Goal: Navigation & Orientation: Find specific page/section

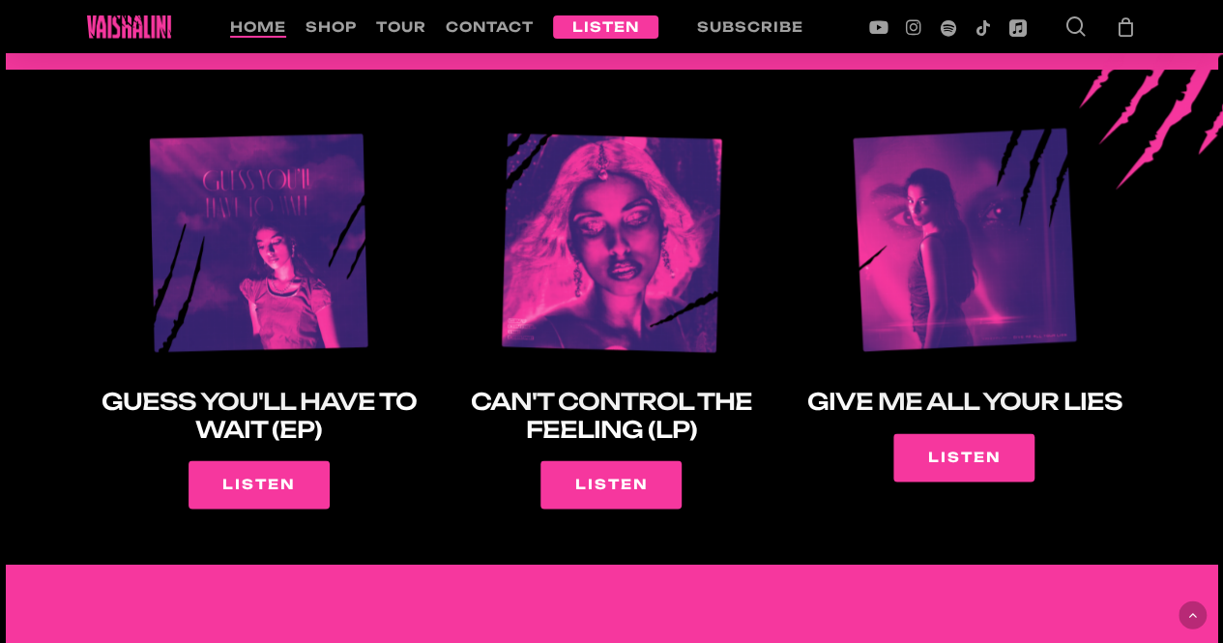
scroll to position [1241, 0]
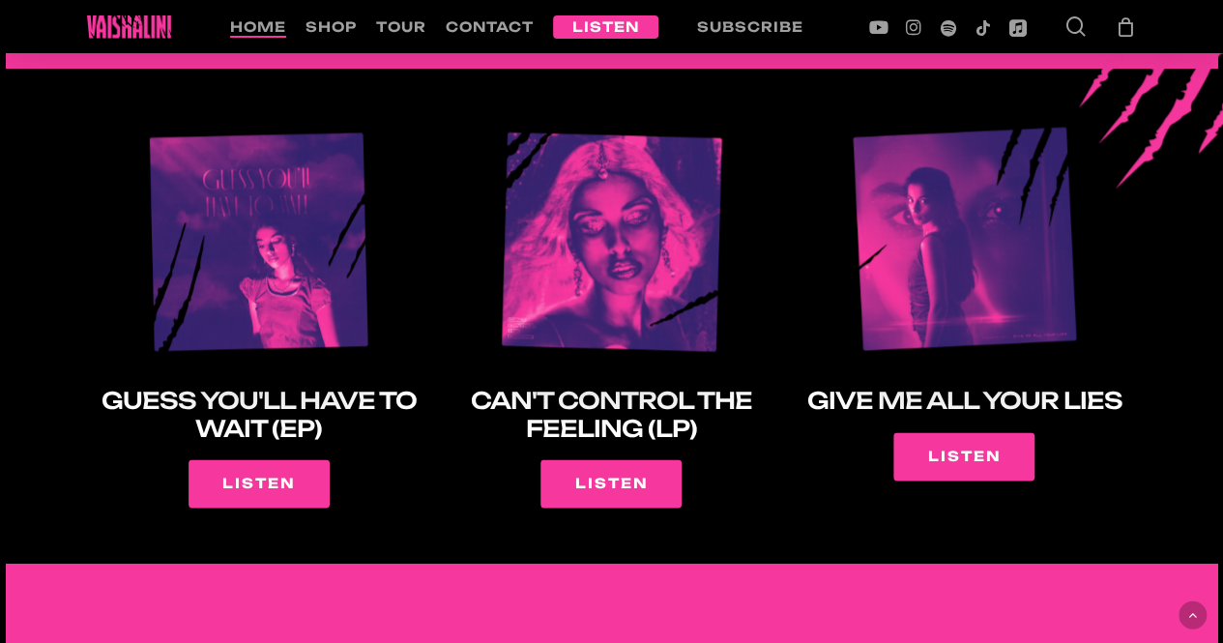
click at [714, 166] on img at bounding box center [611, 239] width 228 height 228
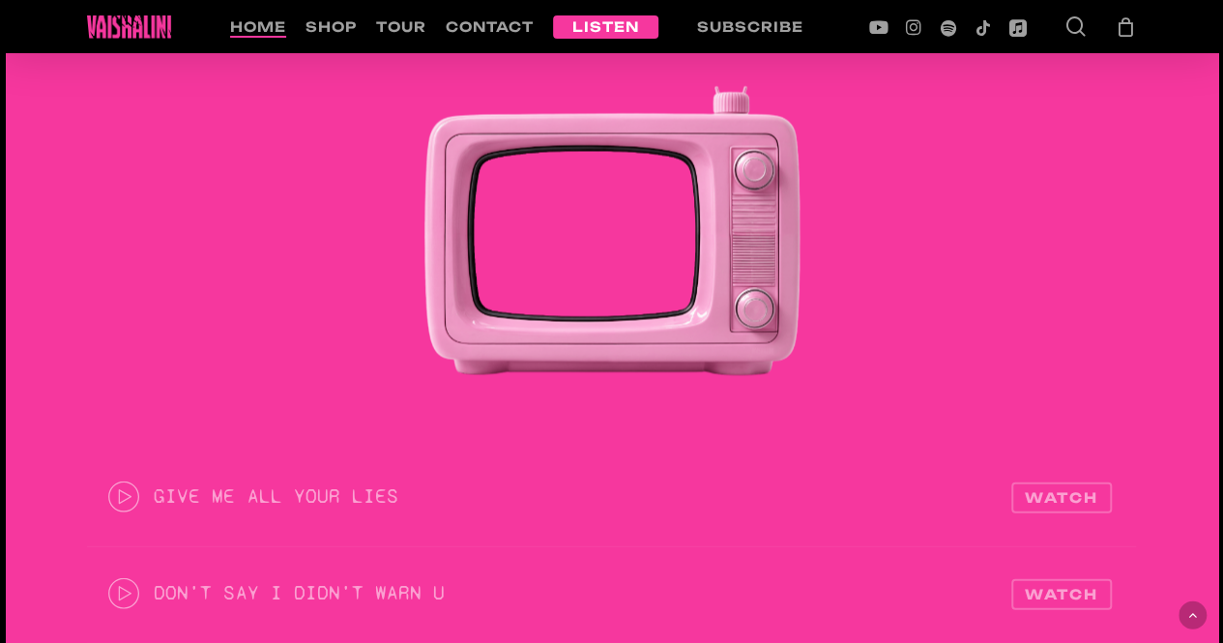
scroll to position [1765, 0]
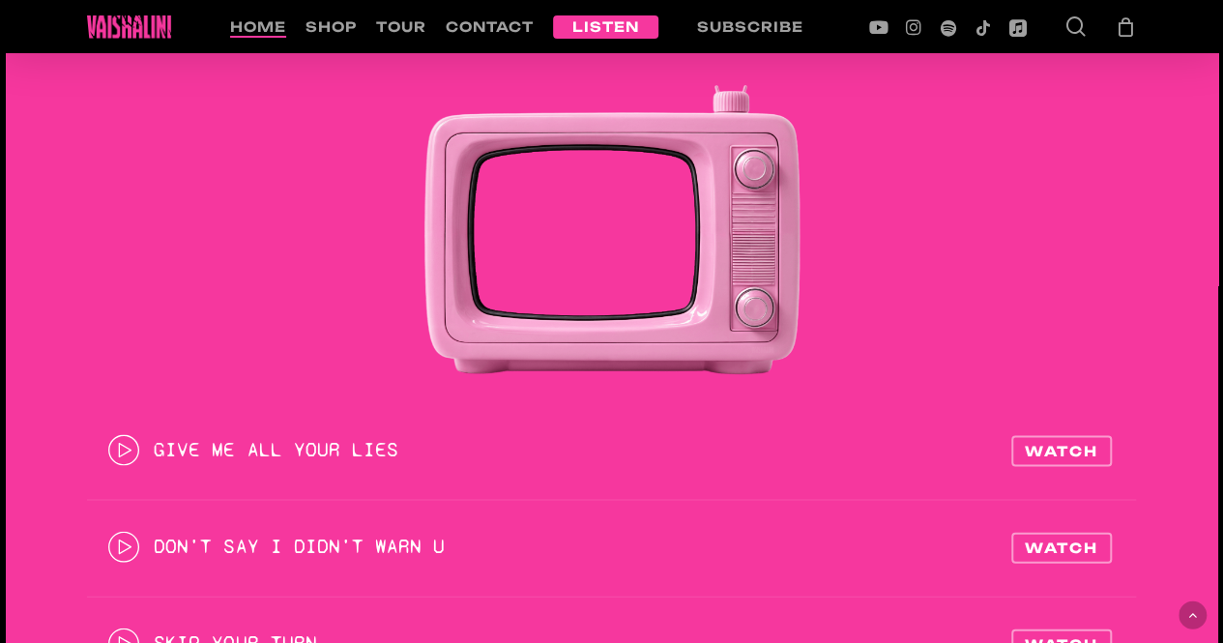
click at [637, 221] on div at bounding box center [612, 229] width 387 height 290
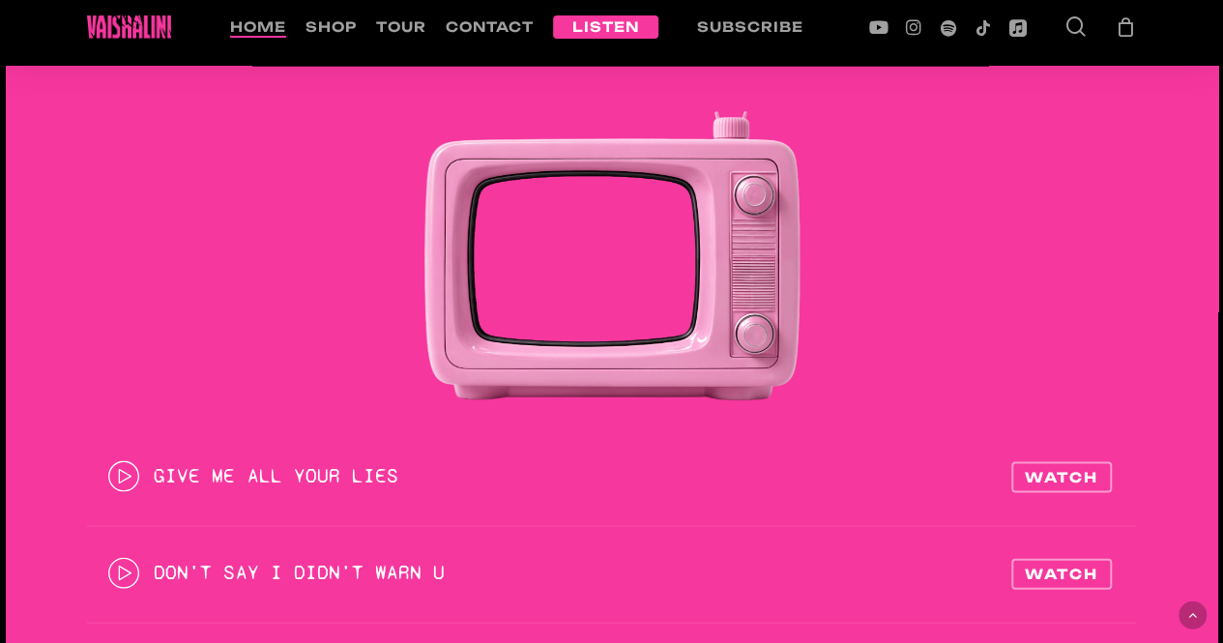
scroll to position [1738, 0]
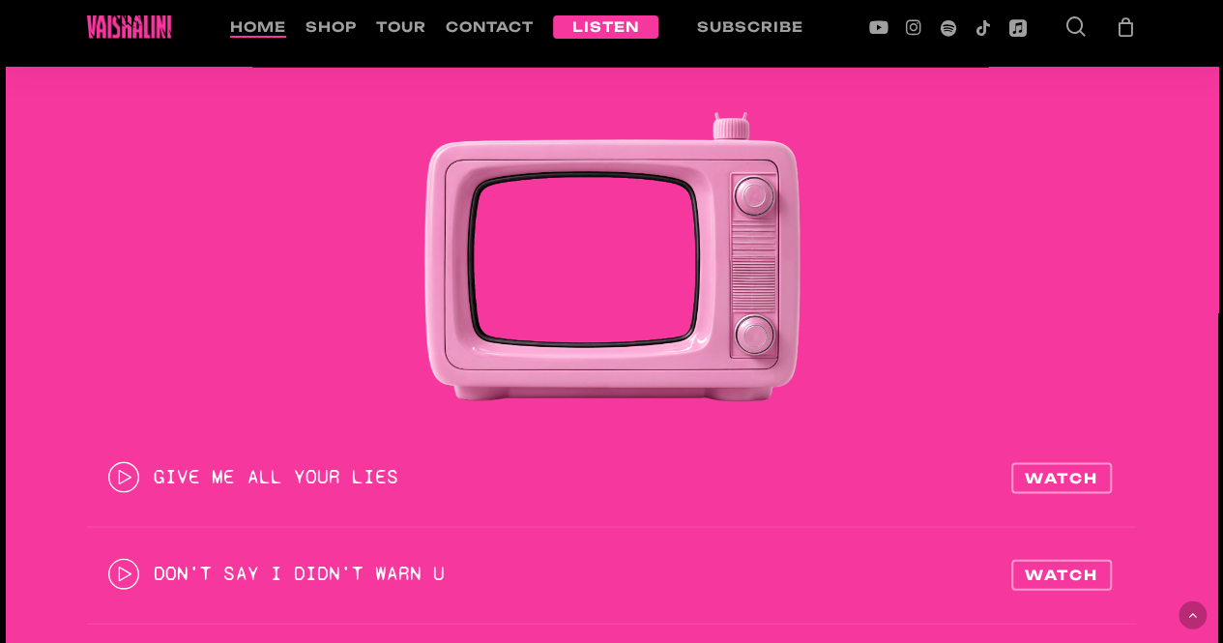
click at [607, 262] on div at bounding box center [612, 256] width 387 height 290
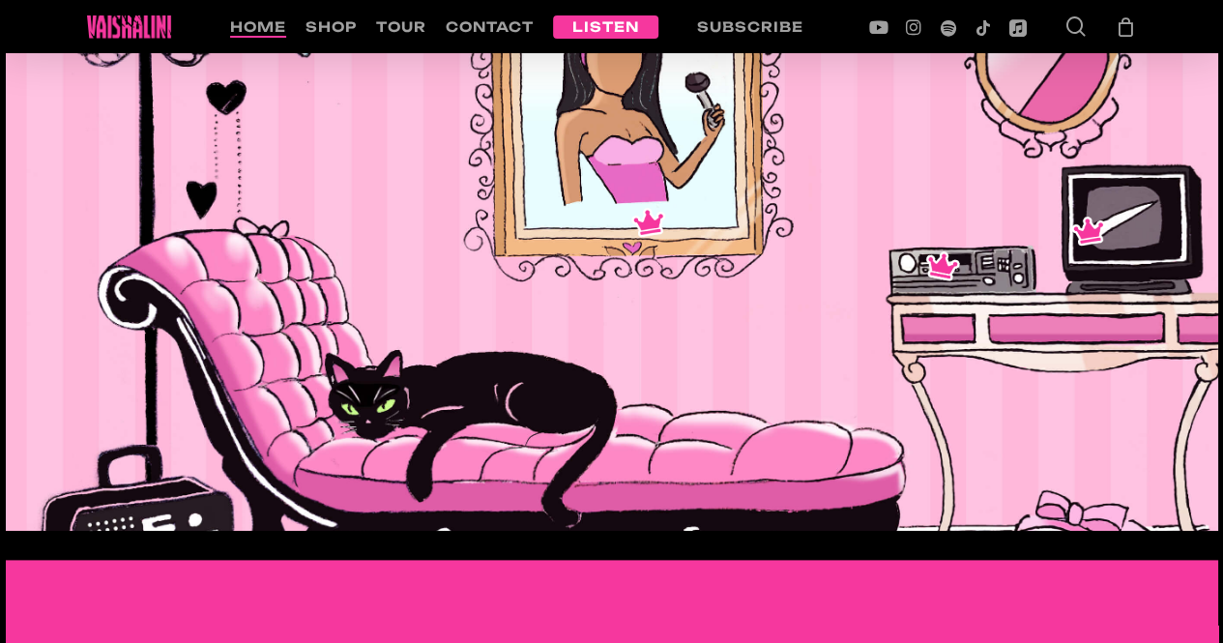
scroll to position [0, 0]
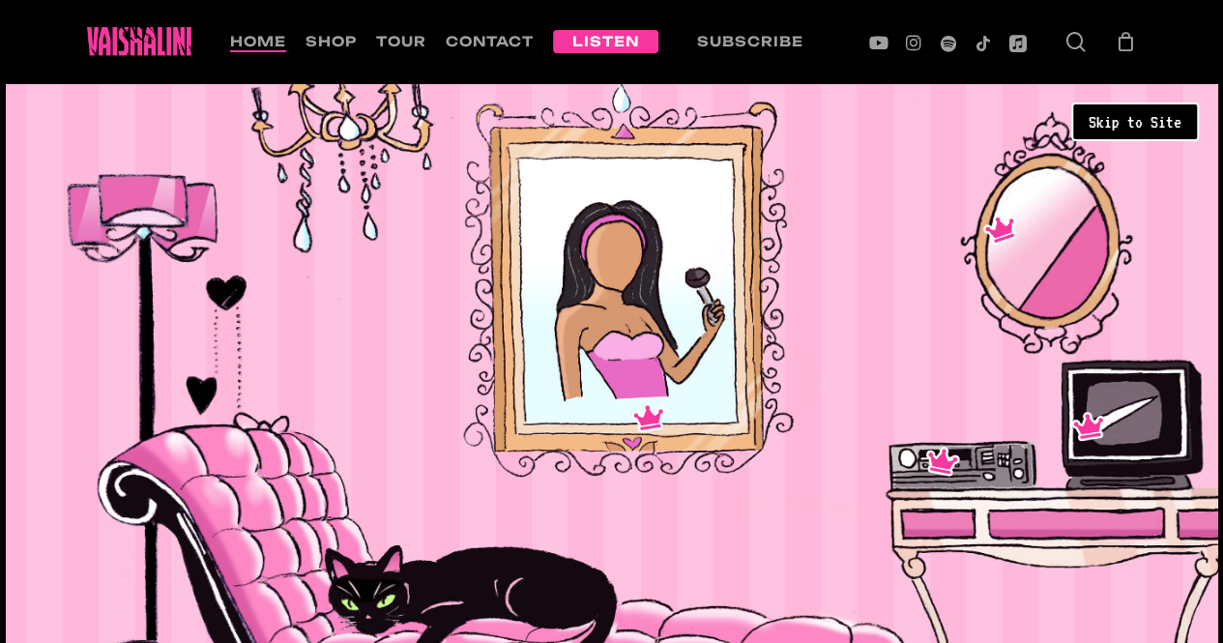
click at [620, 366] on div "about concerts royalty music videos merch mirror, mirror on the wall..." at bounding box center [617, 513] width 1223 height 860
click at [828, 286] on div "about concerts royalty music videos merch mirror, mirror on the wall..." at bounding box center [617, 513] width 1223 height 860
click at [808, 254] on div "about concerts royalty music videos merch mirror, mirror on the wall..." at bounding box center [617, 513] width 1223 height 860
click at [372, 18] on li "tour" at bounding box center [401, 41] width 70 height 83
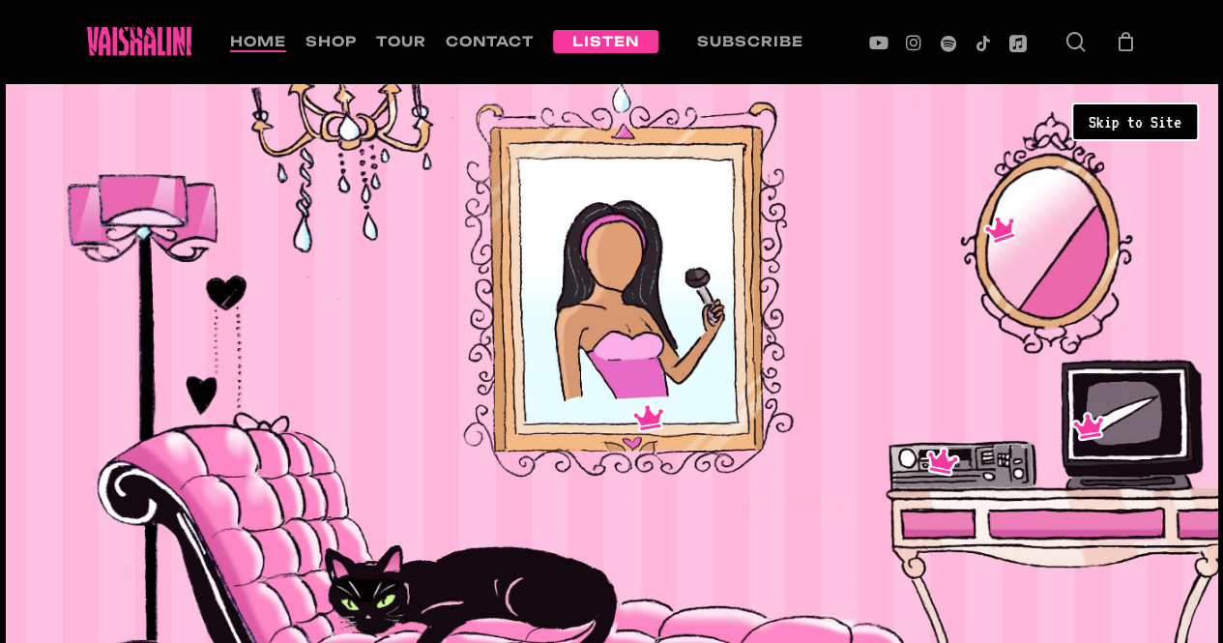
click at [389, 36] on span "tour" at bounding box center [401, 41] width 50 height 16
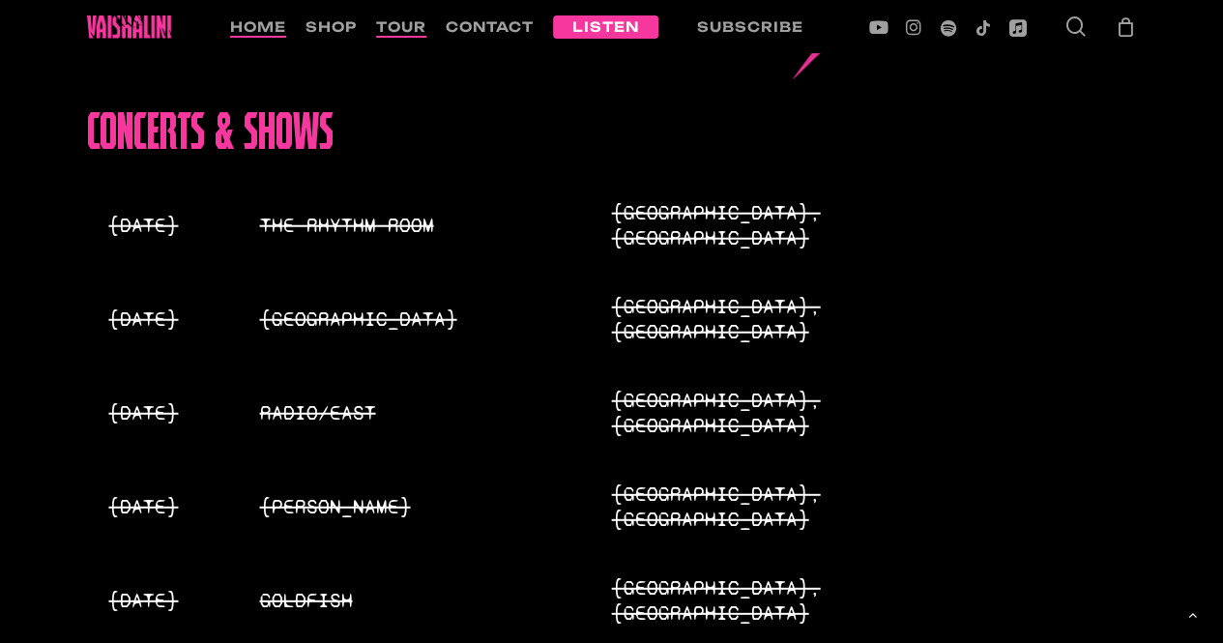
scroll to position [2436, 0]
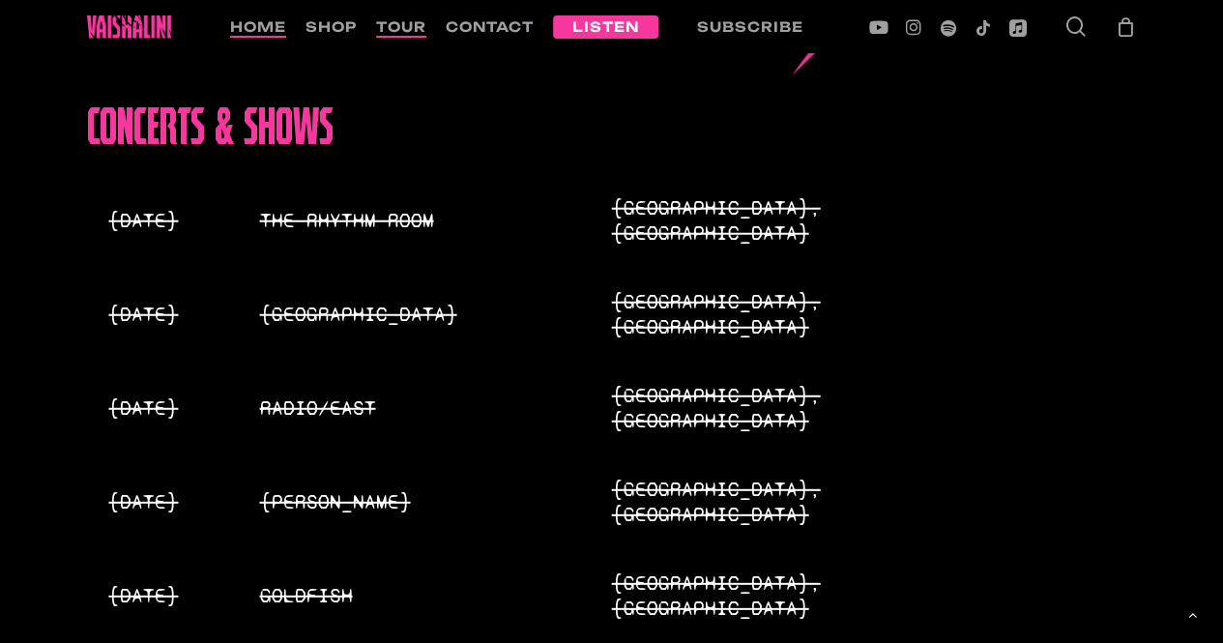
click at [296, 11] on li "shop" at bounding box center [331, 26] width 71 height 53
click at [315, 12] on li "shop" at bounding box center [331, 26] width 71 height 53
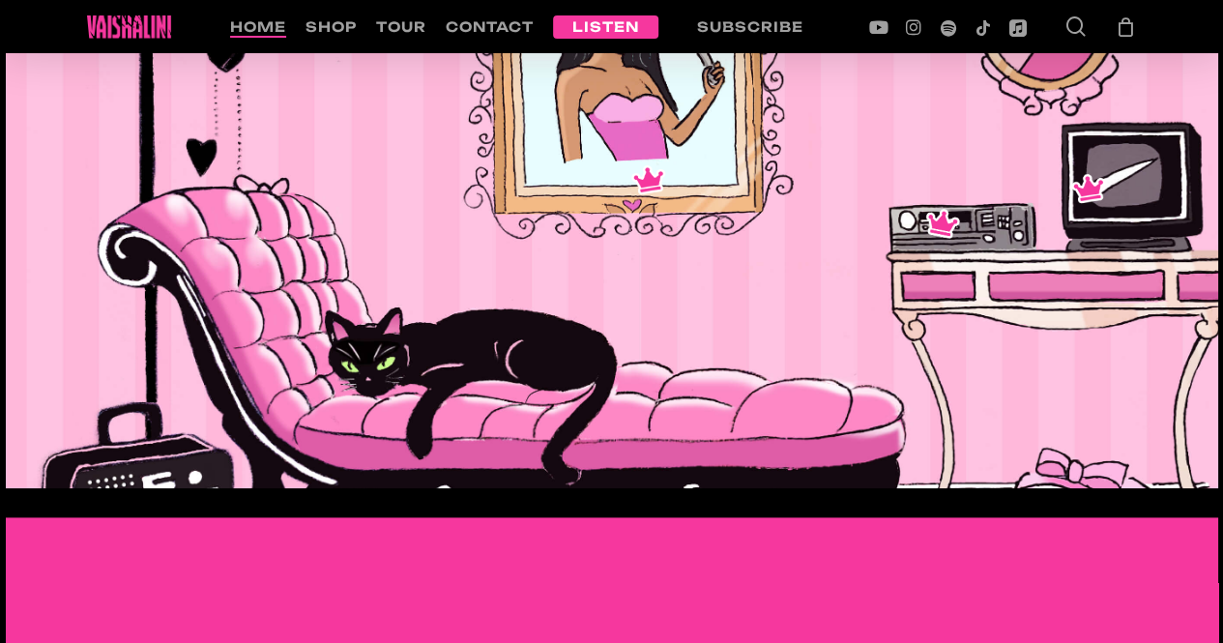
scroll to position [236, 0]
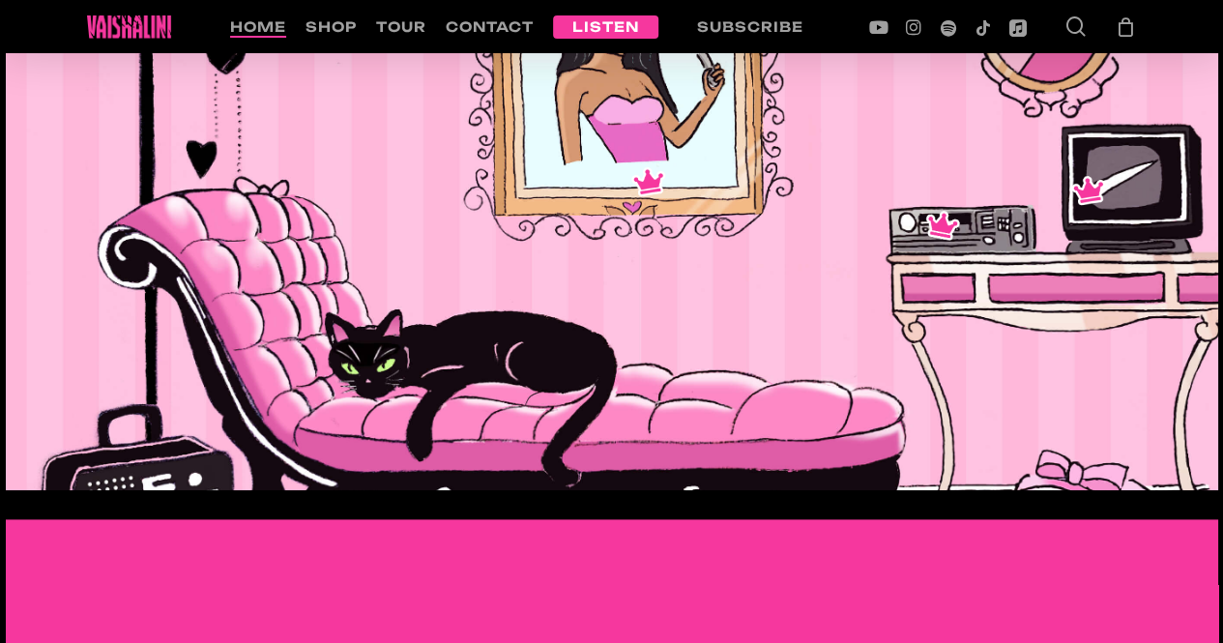
click at [328, 14] on li "shop" at bounding box center [331, 26] width 71 height 53
click at [307, 11] on li "shop" at bounding box center [331, 26] width 71 height 53
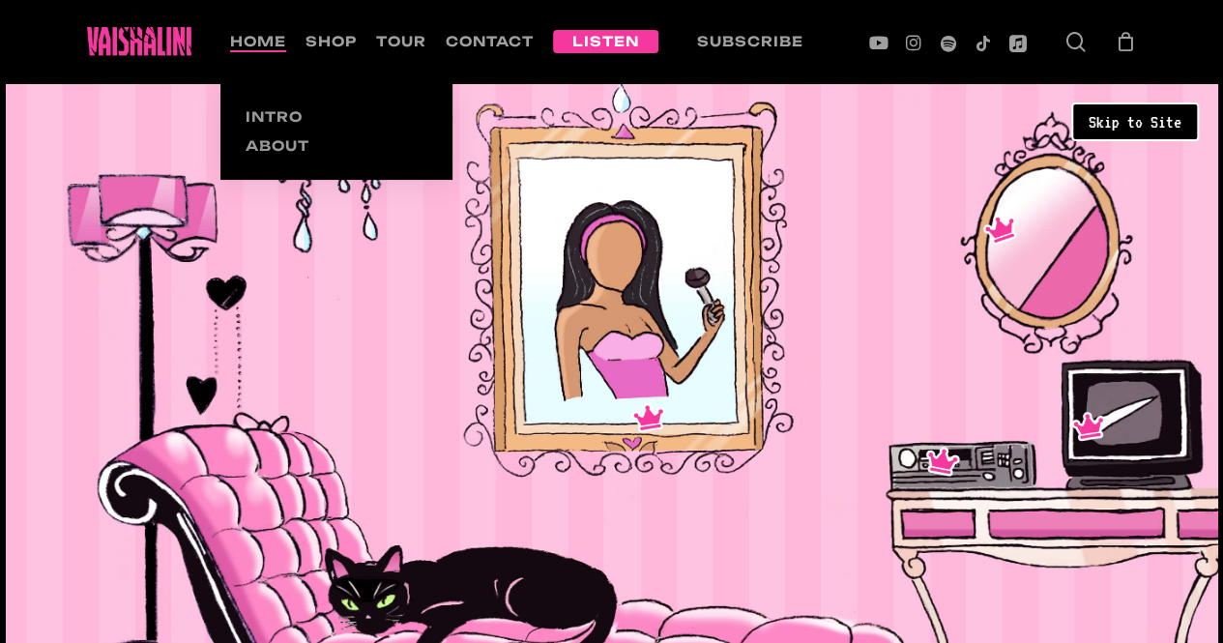
click at [263, 101] on ul "Intro About" at bounding box center [336, 131] width 232 height 97
click at [265, 105] on link "Intro" at bounding box center [336, 116] width 193 height 29
click at [284, 133] on link "About" at bounding box center [336, 145] width 193 height 29
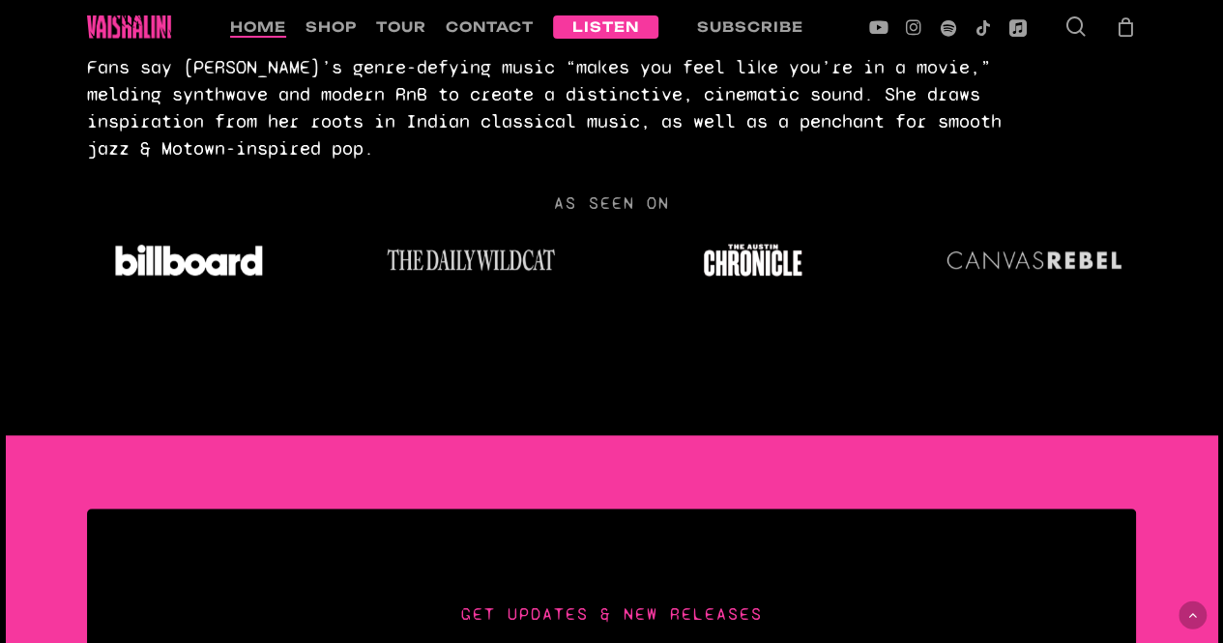
scroll to position [4297, 0]
